Goal: Task Accomplishment & Management: Complete application form

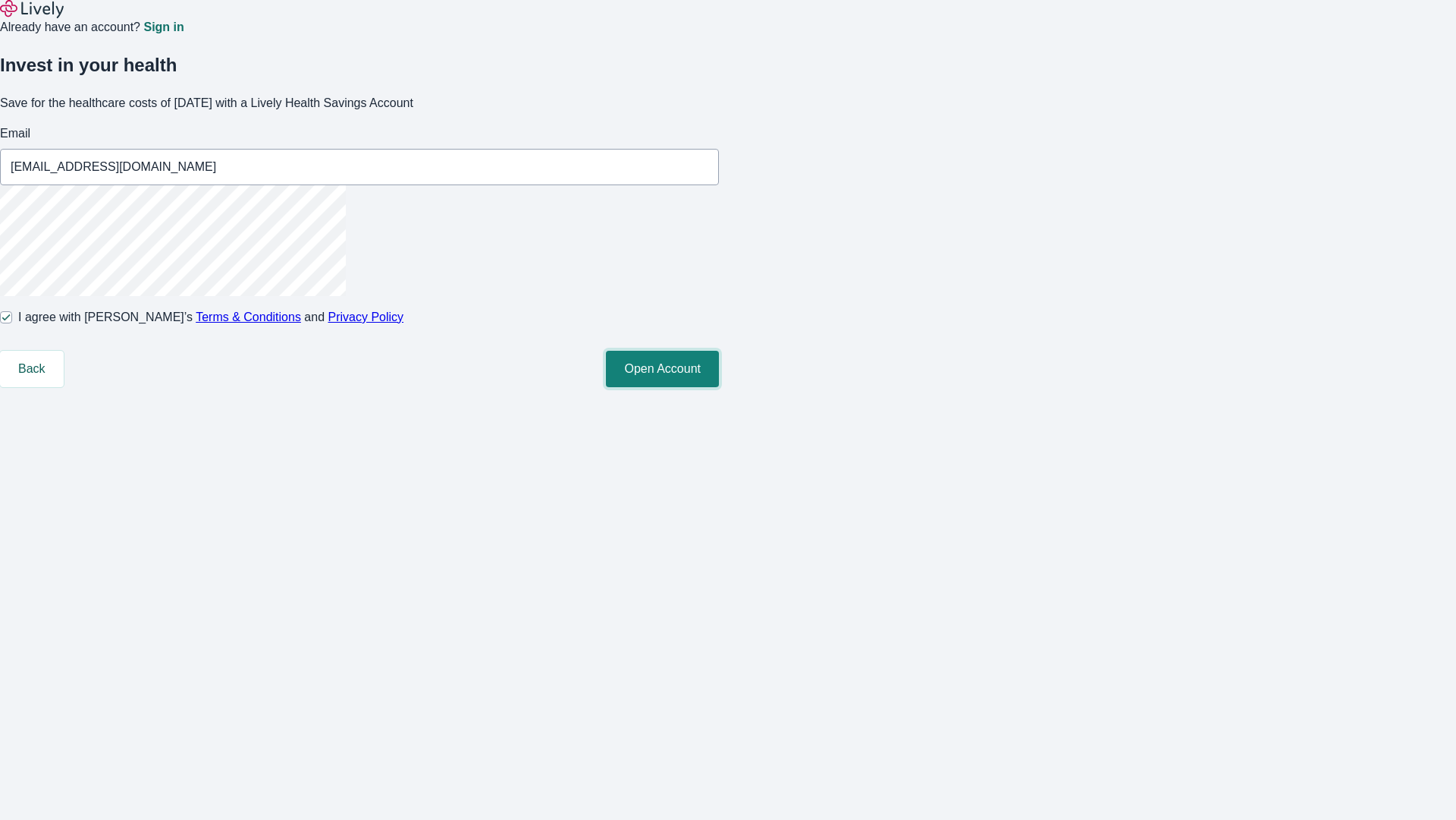
click at [720, 387] on button "Open Account" at bounding box center [662, 369] width 113 height 37
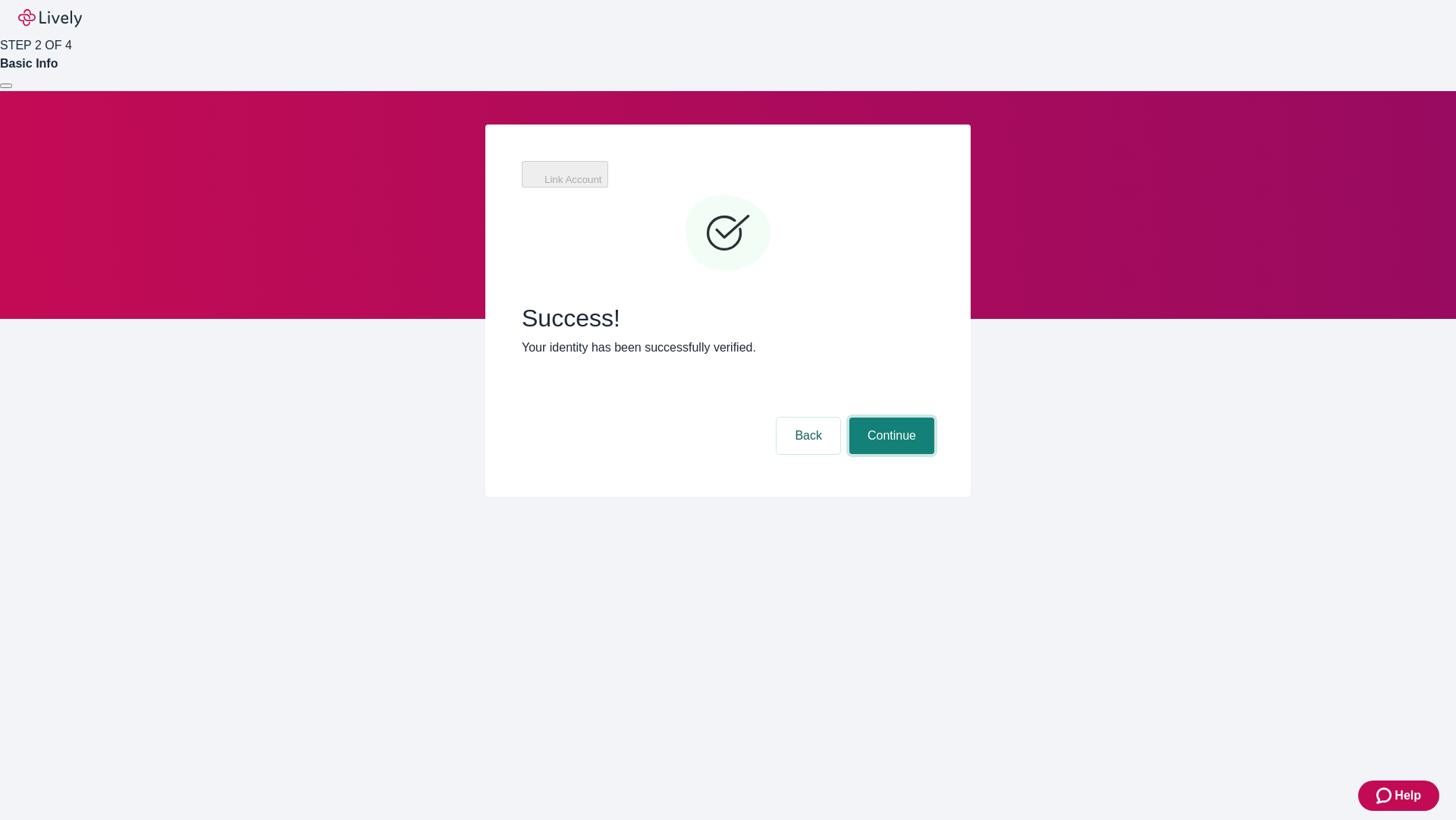
click at [890, 417] on button "Continue" at bounding box center [892, 435] width 85 height 37
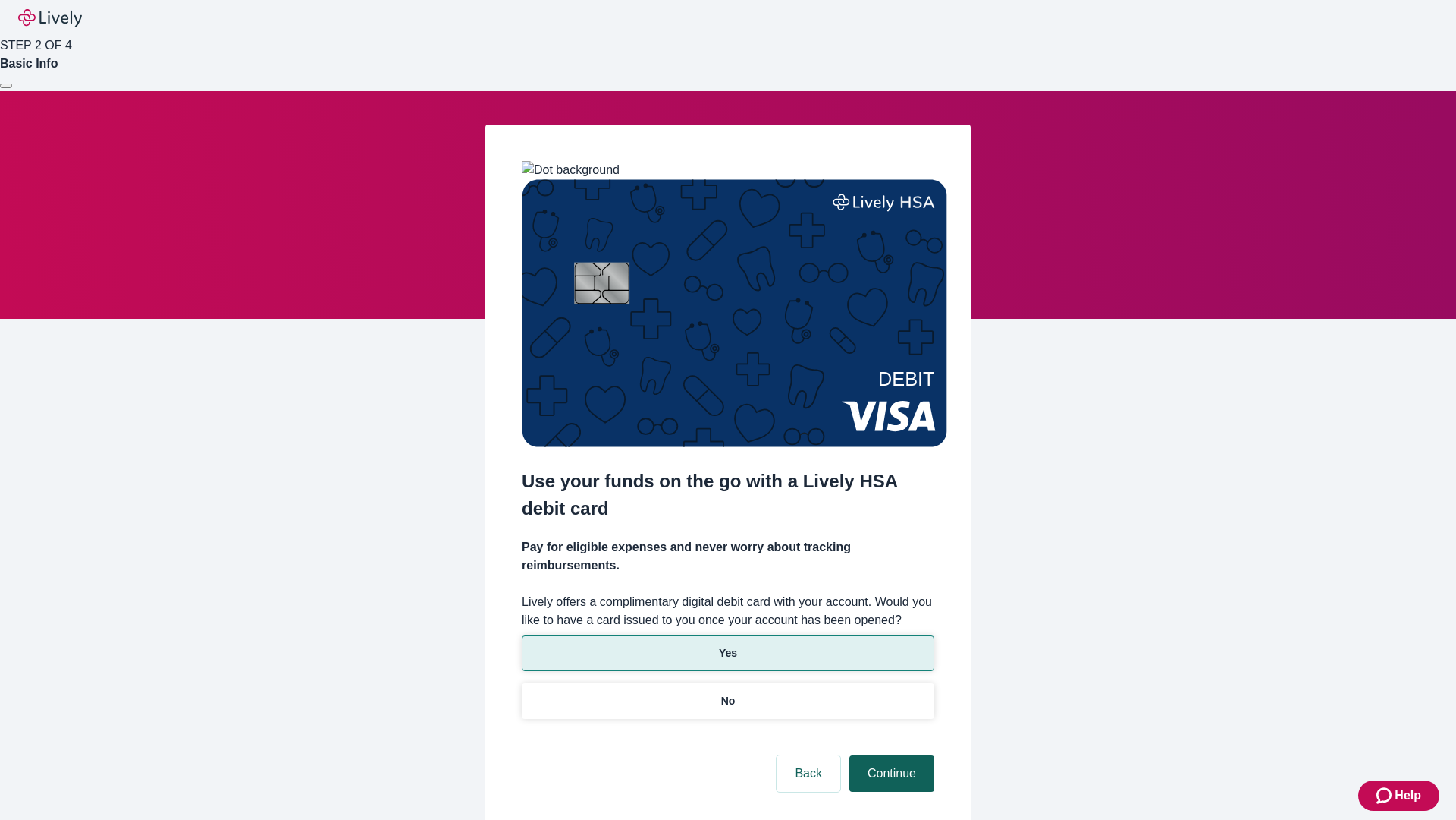
click at [728, 645] on p "Yes" at bounding box center [728, 653] width 18 height 16
click at [890, 755] on button "Continue" at bounding box center [892, 772] width 85 height 37
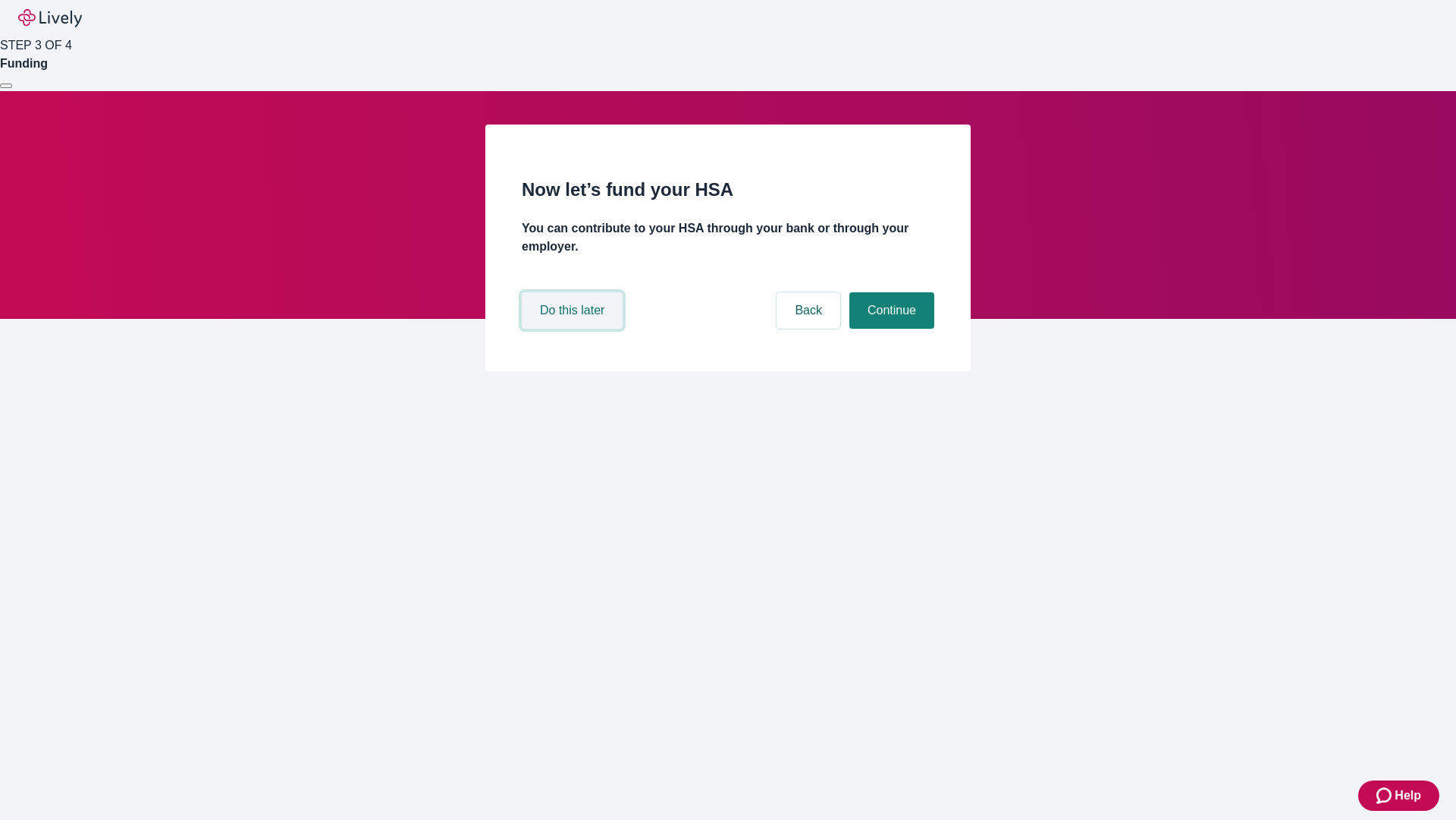
click at [574, 328] on button "Do this later" at bounding box center [573, 310] width 101 height 37
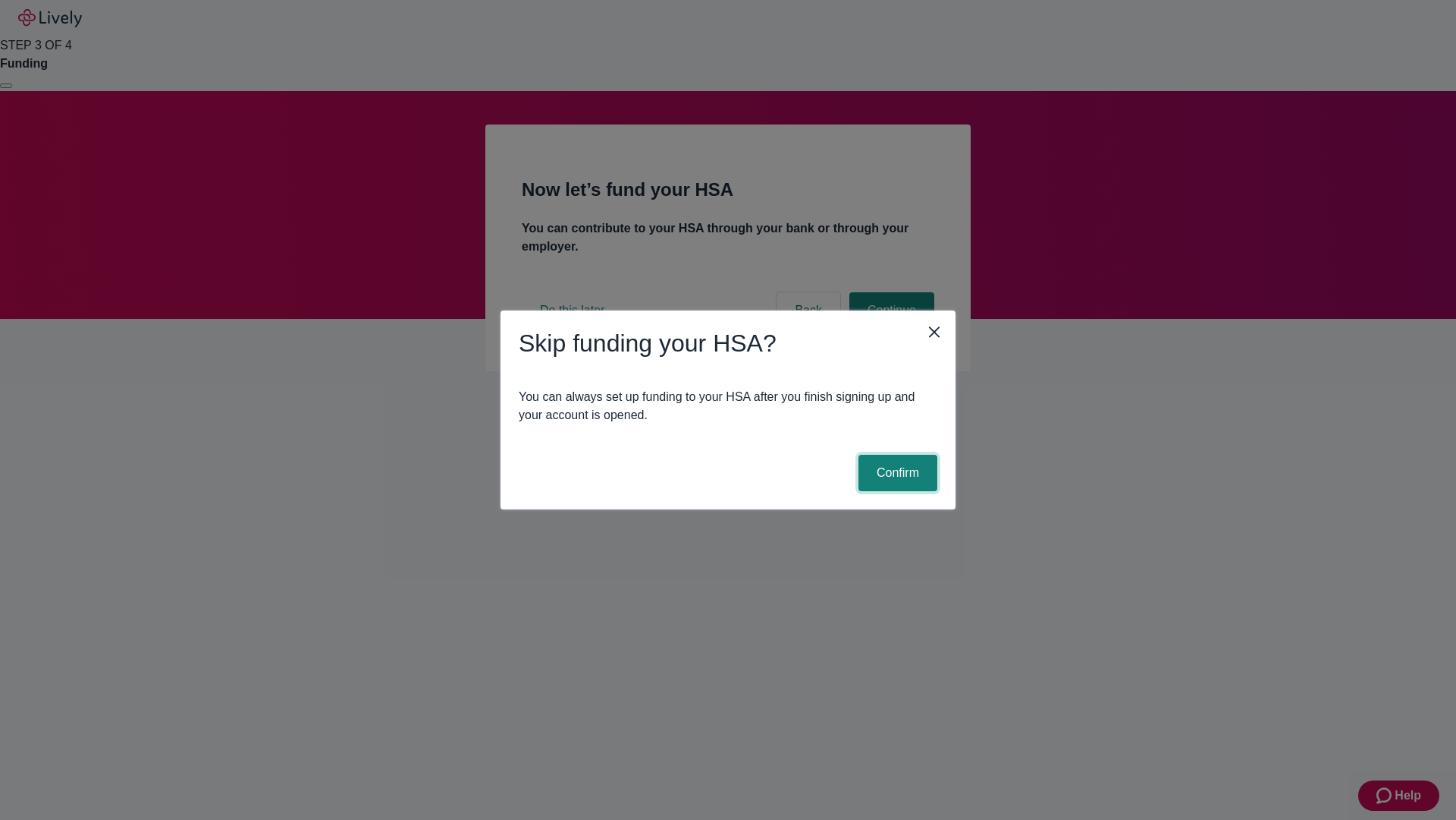
click at [896, 473] on button "Confirm" at bounding box center [898, 472] width 79 height 37
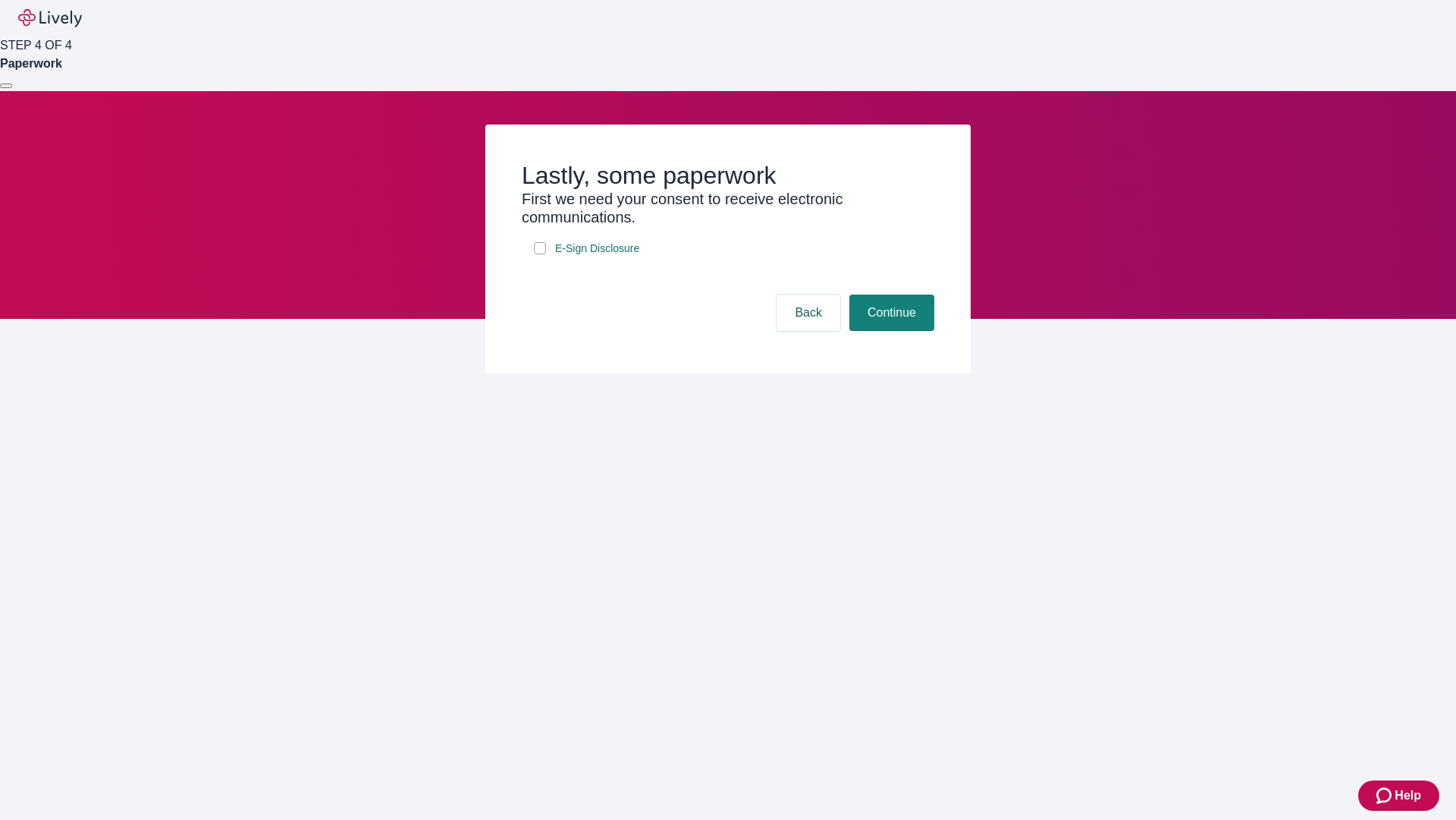
click at [540, 254] on input "E-Sign Disclosure" at bounding box center [540, 248] width 12 height 12
checkbox input "true"
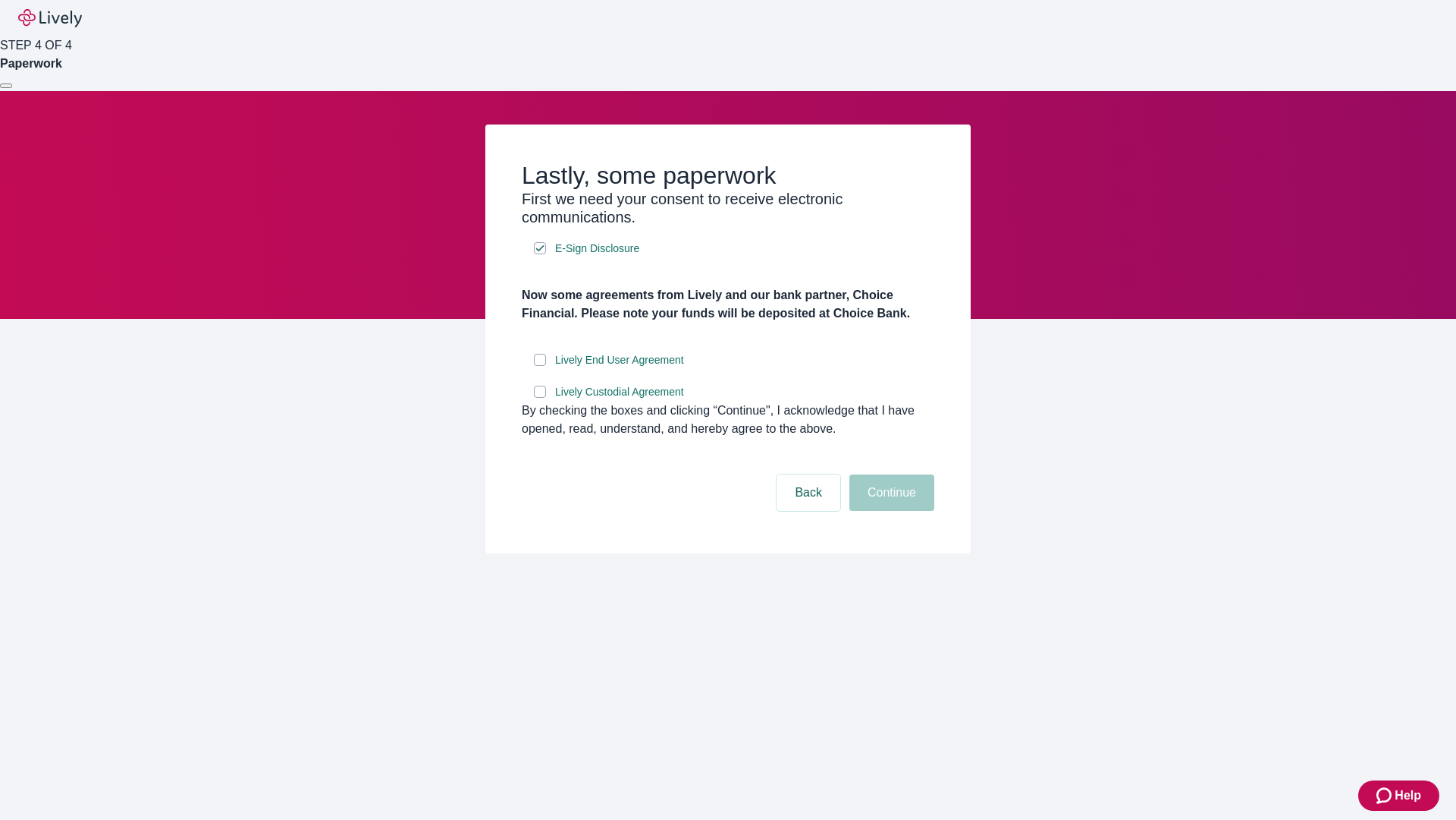
click at [540, 366] on input "Lively End User Agreement" at bounding box center [540, 360] width 12 height 12
checkbox input "true"
click at [540, 398] on input "Lively Custodial Agreement" at bounding box center [540, 392] width 12 height 12
checkbox input "true"
click at [890, 511] on button "Continue" at bounding box center [892, 492] width 85 height 37
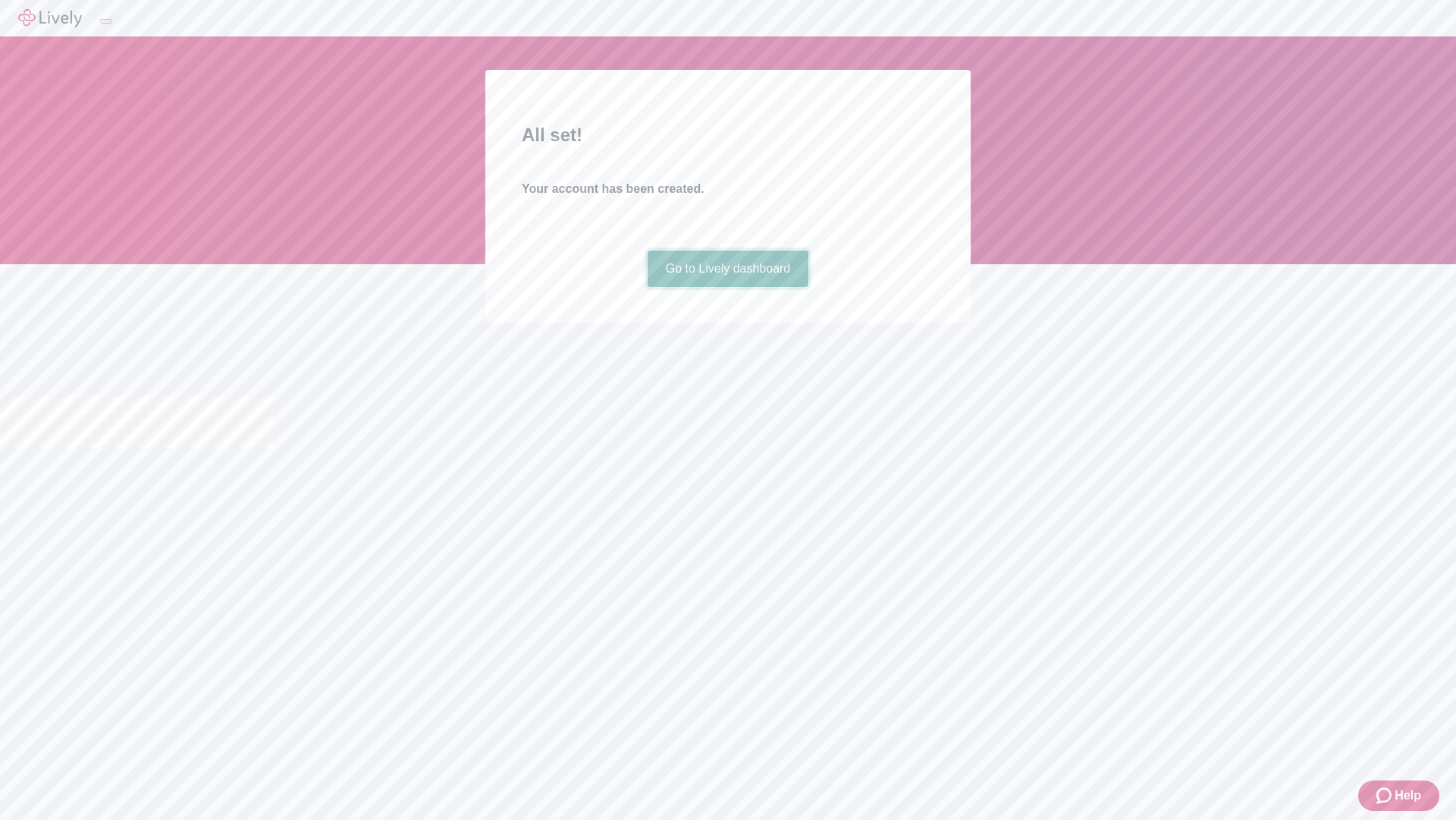
click at [728, 287] on link "Go to Lively dashboard" at bounding box center [728, 269] width 162 height 37
